Goal: Task Accomplishment & Management: Use online tool/utility

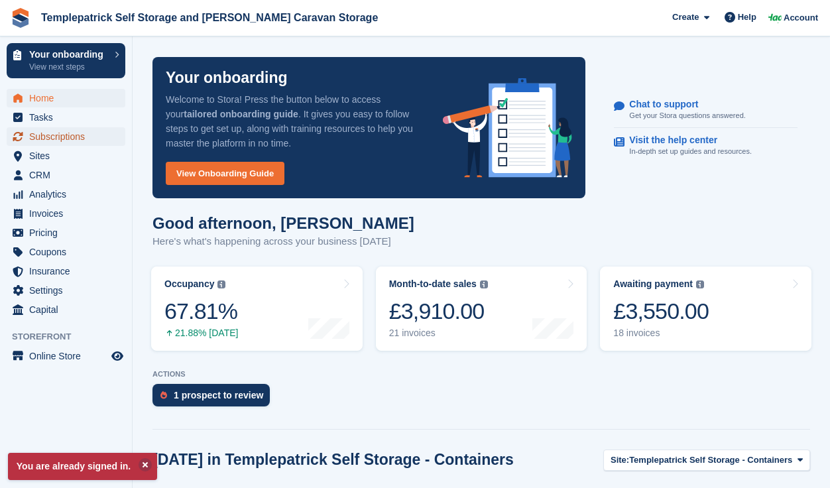
click at [43, 135] on span "Subscriptions" at bounding box center [69, 136] width 80 height 19
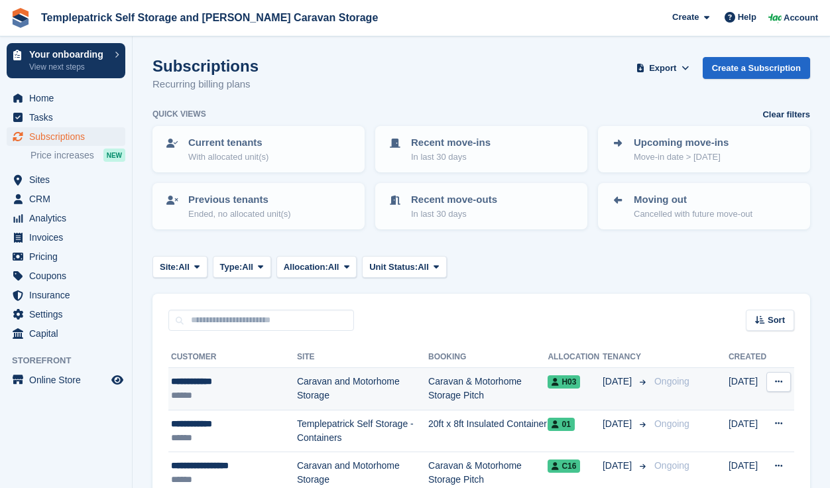
click at [205, 384] on div "**********" at bounding box center [234, 381] width 126 height 14
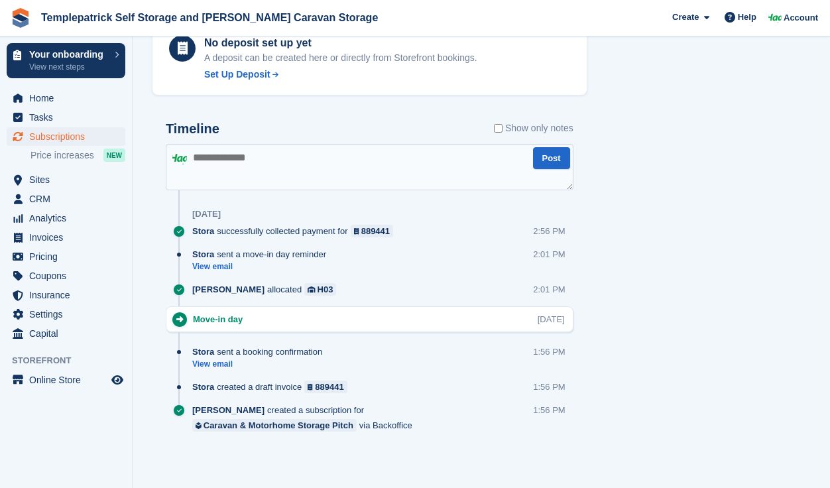
scroll to position [622, 0]
click at [198, 158] on textarea at bounding box center [370, 166] width 408 height 46
click at [195, 157] on textarea at bounding box center [370, 166] width 408 height 46
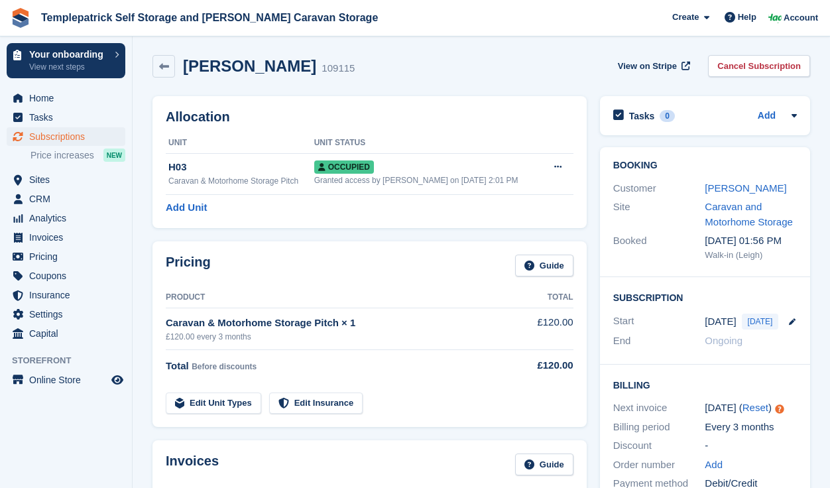
scroll to position [0, 0]
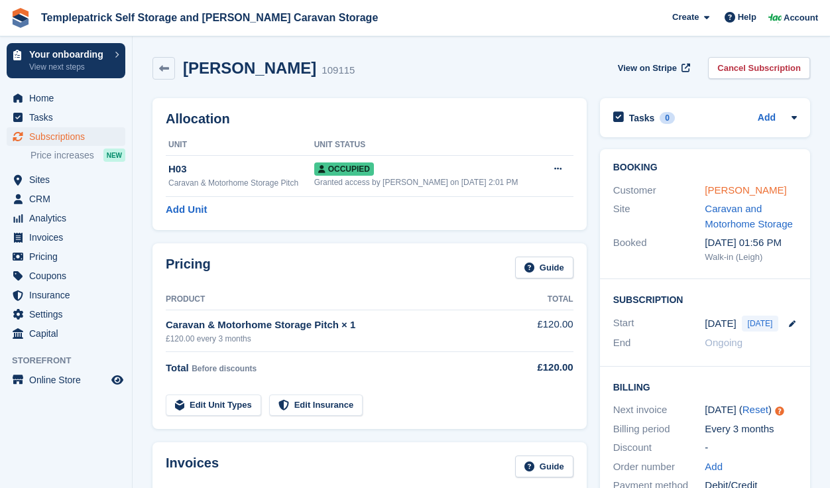
click at [718, 194] on link "[PERSON_NAME]" at bounding box center [745, 189] width 82 height 11
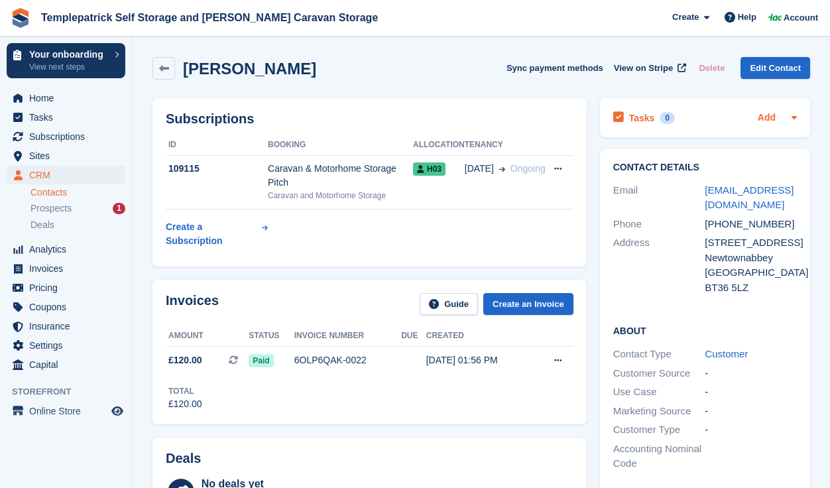
click at [767, 117] on link "Add" at bounding box center [766, 118] width 18 height 15
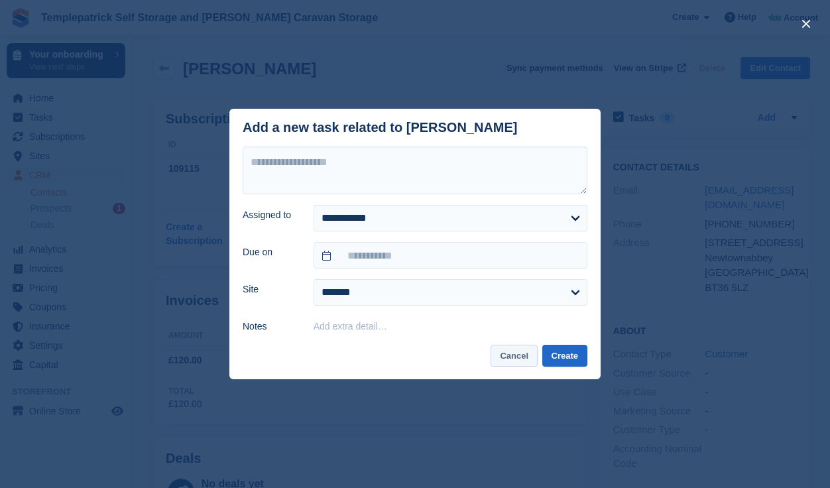
click at [495, 351] on button "Cancel" at bounding box center [513, 356] width 47 height 22
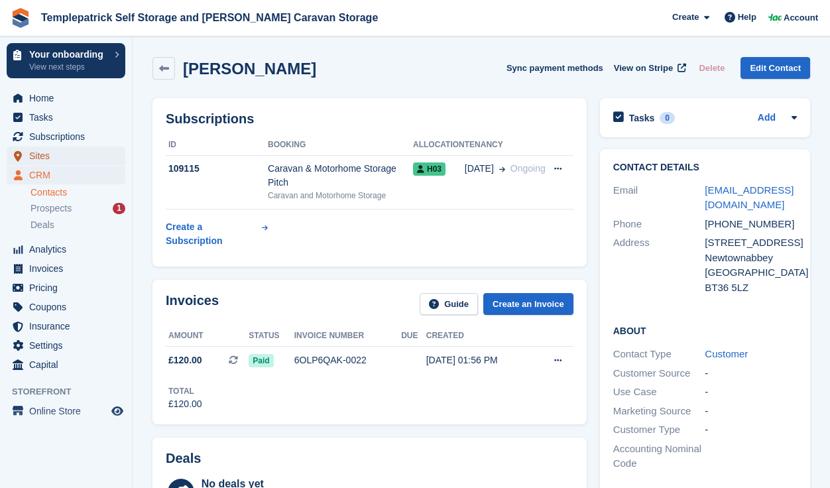
click at [39, 156] on span "Sites" at bounding box center [69, 155] width 80 height 19
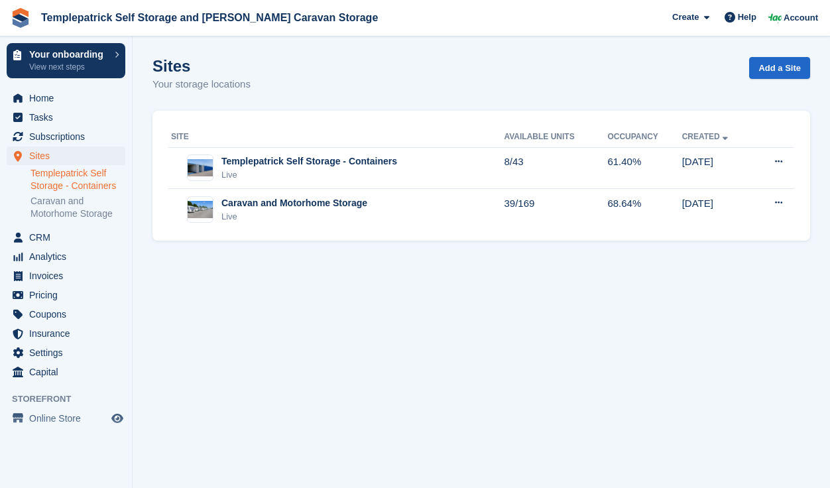
click at [59, 183] on link "Templepatrick Self Storage - Containers" at bounding box center [77, 179] width 95 height 25
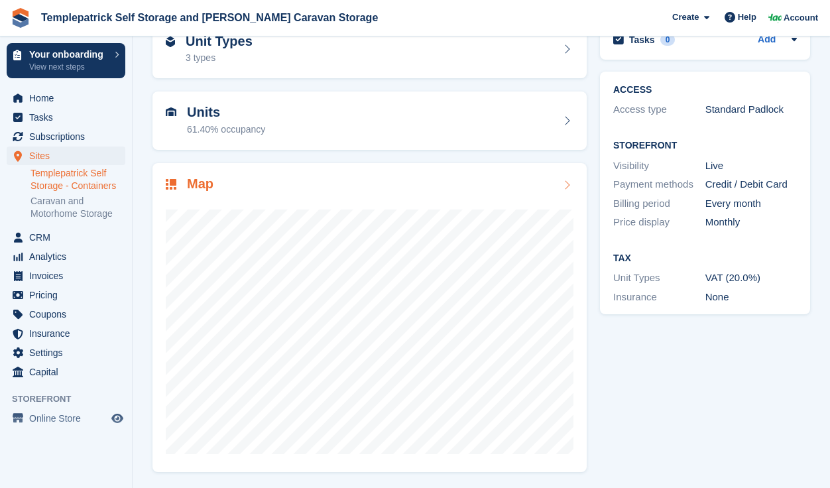
scroll to position [78, 0]
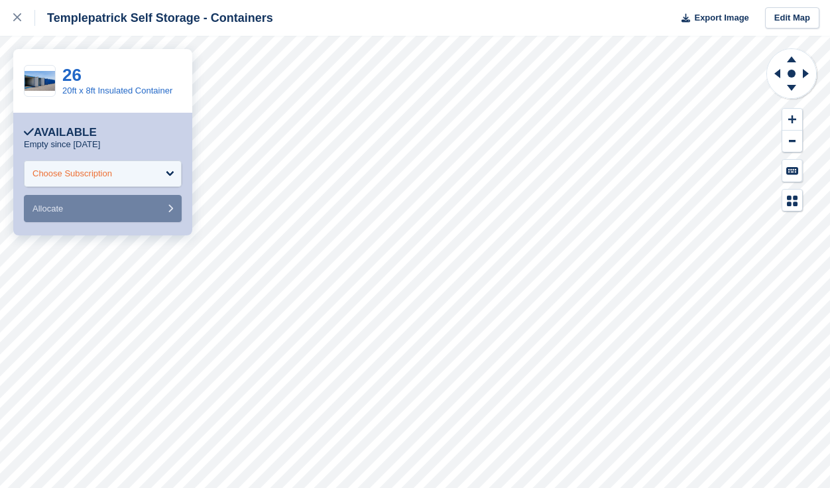
click at [103, 178] on div "Choose Subscription" at bounding box center [72, 173] width 80 height 13
click at [164, 172] on div "Choose Subscription" at bounding box center [103, 173] width 158 height 27
